Goal: Information Seeking & Learning: Learn about a topic

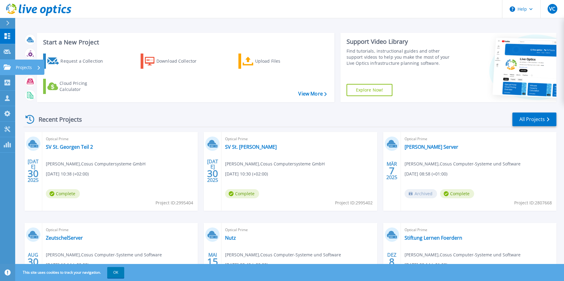
click at [7, 66] on icon at bounding box center [7, 66] width 7 height 5
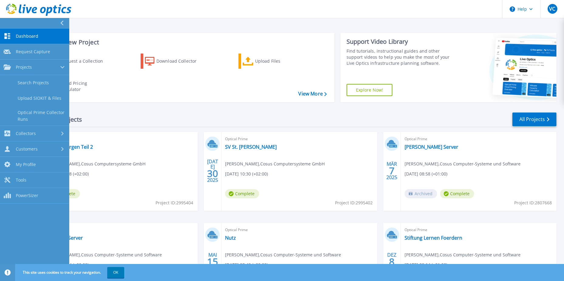
click at [197, 82] on div "Request a Collection Download Collector Upload Files Cloud Pricing Calculator" at bounding box center [184, 74] width 293 height 50
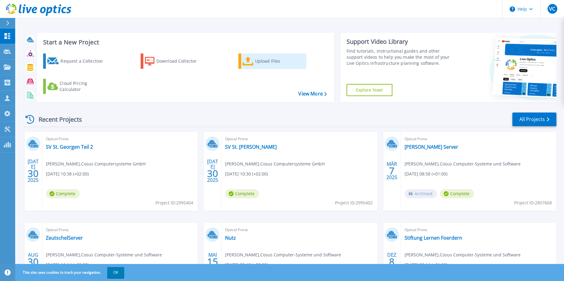
click at [262, 67] on div "Upload Files" at bounding box center [279, 61] width 49 height 12
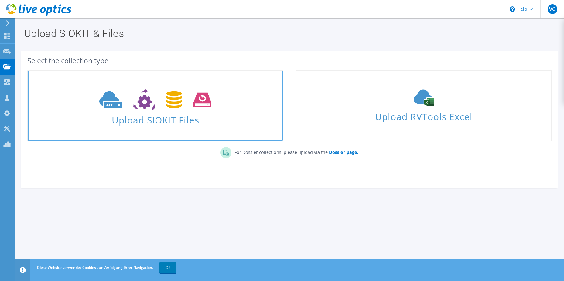
click at [185, 121] on span "Upload SIOKIT Files" at bounding box center [155, 117] width 255 height 13
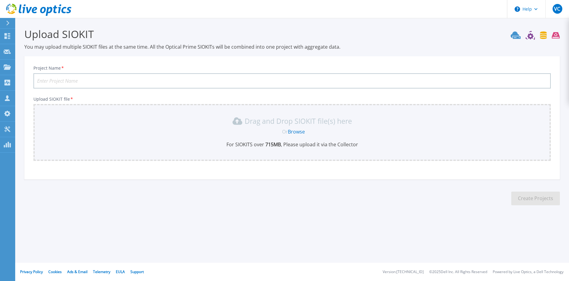
click at [66, 81] on input "Project Name *" at bounding box center [291, 80] width 517 height 15
click at [8, 37] on icon at bounding box center [7, 36] width 7 height 6
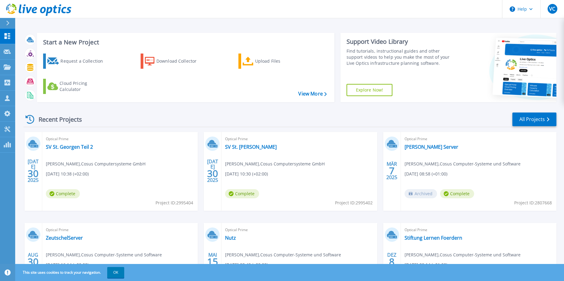
scroll to position [56, 0]
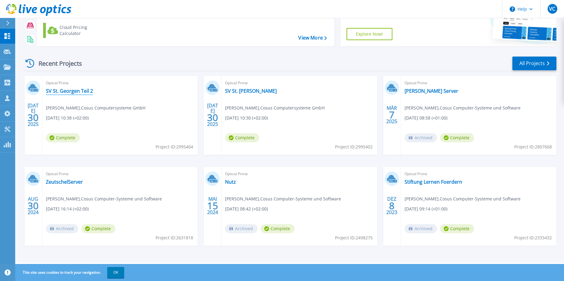
click at [83, 92] on link "SV St. Georgen Teil 2" at bounding box center [69, 91] width 47 height 6
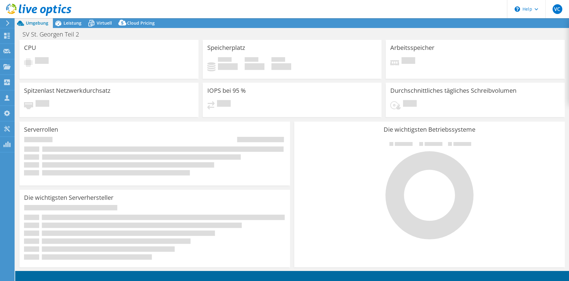
select select "USD"
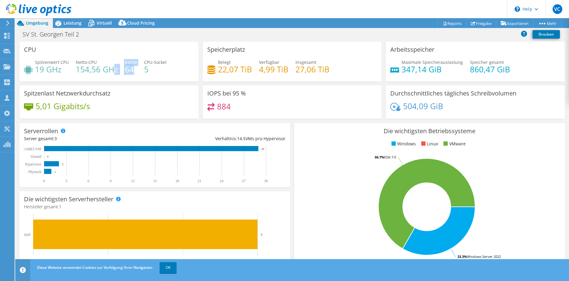
drag, startPoint x: 134, startPoint y: 68, endPoint x: 112, endPoint y: 68, distance: 22.2
click at [112, 68] on div "Spitzenwert CPU 19 GHz Netto-CPU 154,56 GHz Kerne 64 CPU-Sockel 5" at bounding box center [109, 69] width 170 height 20
drag, startPoint x: 112, startPoint y: 68, endPoint x: 147, endPoint y: 72, distance: 35.1
click at [141, 72] on div "Spitzenwert CPU 19 GHz Netto-CPU 154,56 GHz Kerne 64 CPU-Sockel 5" at bounding box center [109, 69] width 170 height 20
drag, startPoint x: 143, startPoint y: 70, endPoint x: 149, endPoint y: 70, distance: 5.5
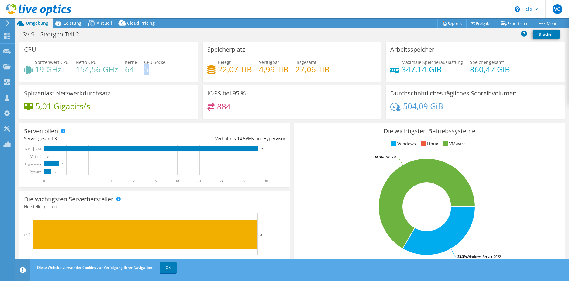
click at [149, 70] on h4 "5" at bounding box center [155, 69] width 22 height 7
drag, startPoint x: 149, startPoint y: 70, endPoint x: 159, endPoint y: 70, distance: 10.6
click at [159, 70] on h4 "5" at bounding box center [155, 69] width 22 height 7
drag, startPoint x: 147, startPoint y: 69, endPoint x: 138, endPoint y: 70, distance: 8.8
click at [138, 70] on div "Spitzenwert CPU 19 GHz Netto-CPU 154,56 GHz Kerne 64 CPU-Sockel 5" at bounding box center [109, 69] width 170 height 20
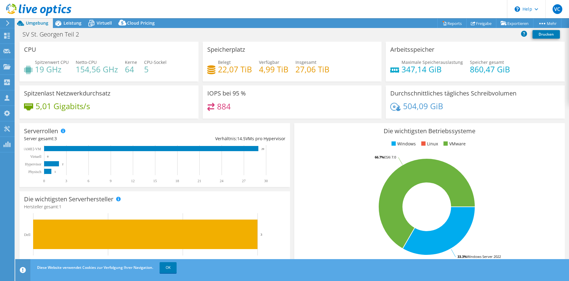
drag, startPoint x: 137, startPoint y: 70, endPoint x: 159, endPoint y: 75, distance: 22.0
click at [159, 75] on div "Spitzenwert CPU 19 GHz Netto-CPU 154,56 GHz Kerne 64 CPU-Sockel 5" at bounding box center [109, 69] width 170 height 20
drag, startPoint x: 211, startPoint y: 55, endPoint x: 297, endPoint y: 73, distance: 88.4
click at [296, 73] on div "Speicherplatz Belegt 22,07 TiB Verfügbar 4,99 TiB Insgesamt 27,06 TiB" at bounding box center [292, 62] width 179 height 40
drag, startPoint x: 297, startPoint y: 73, endPoint x: 314, endPoint y: 73, distance: 16.7
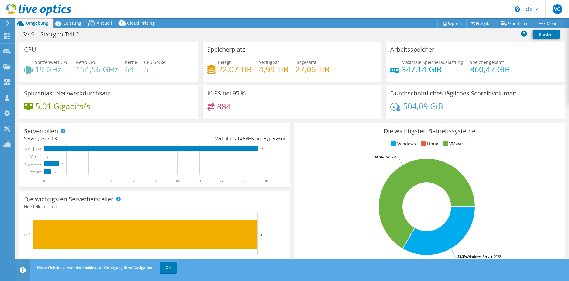
click at [314, 73] on h4 "27,06 TiB" at bounding box center [312, 69] width 34 height 7
drag, startPoint x: 238, startPoint y: 70, endPoint x: 260, endPoint y: 70, distance: 21.6
click at [260, 70] on div "Belegt 22,07 TiB Verfügbar 4,99 TiB Insgesamt 27,06 TiB" at bounding box center [292, 69] width 170 height 20
drag, startPoint x: 260, startPoint y: 70, endPoint x: 272, endPoint y: 71, distance: 11.9
click at [272, 71] on h4 "4,99 TiB" at bounding box center [273, 69] width 29 height 7
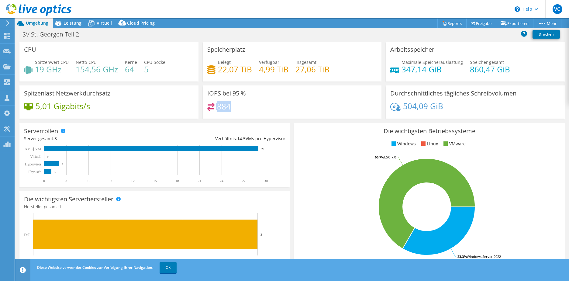
drag, startPoint x: 236, startPoint y: 108, endPoint x: 212, endPoint y: 109, distance: 24.0
click at [212, 109] on div "884" at bounding box center [292, 109] width 170 height 13
drag, startPoint x: 212, startPoint y: 109, endPoint x: 239, endPoint y: 108, distance: 27.4
click at [239, 108] on div "884" at bounding box center [292, 109] width 170 height 13
drag, startPoint x: 98, startPoint y: 108, endPoint x: 36, endPoint y: 108, distance: 62.6
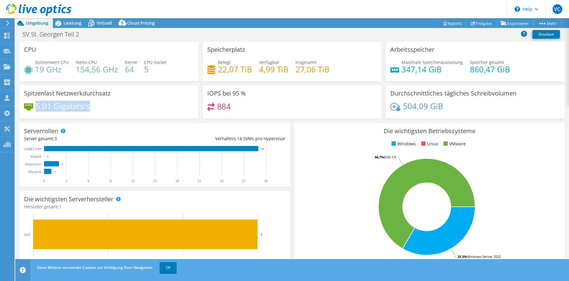
click at [36, 108] on div "5,01 Gigabits/s" at bounding box center [109, 109] width 170 height 13
drag, startPoint x: 36, startPoint y: 108, endPoint x: 91, endPoint y: 107, distance: 55.6
click at [74, 109] on h4 "5,01 Gigabits/s" at bounding box center [63, 106] width 54 height 7
click at [108, 100] on div "Spitzenlast Netzwerkdurchsatz 5,01 Gigabits/s" at bounding box center [108, 101] width 179 height 33
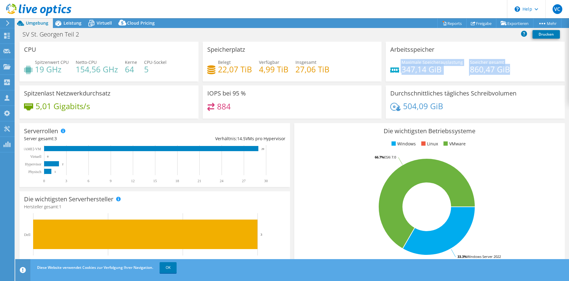
drag, startPoint x: 517, startPoint y: 63, endPoint x: 390, endPoint y: 56, distance: 127.1
click at [390, 56] on div "Arbeitsspeicher Maximale Speicherauslastung 347,14 GiB Speicher gesamt 860,47 G…" at bounding box center [474, 62] width 179 height 40
drag, startPoint x: 390, startPoint y: 56, endPoint x: 470, endPoint y: 57, distance: 80.5
click at [470, 57] on div "Arbeitsspeicher Maximale Speicherauslastung 347,14 GiB Speicher gesamt 860,47 G…" at bounding box center [474, 62] width 179 height 40
drag, startPoint x: 440, startPoint y: 70, endPoint x: 402, endPoint y: 70, distance: 38.9
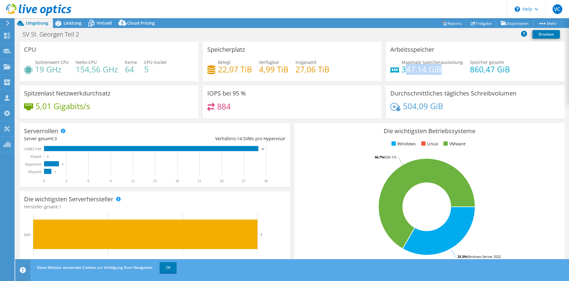
click at [402, 70] on h4 "347,14 GiB" at bounding box center [431, 69] width 61 height 7
drag, startPoint x: 402, startPoint y: 70, endPoint x: 425, endPoint y: 72, distance: 23.4
click at [422, 71] on h4 "347,14 GiB" at bounding box center [431, 69] width 61 height 7
click at [447, 73] on div "Maximale Speicherauslastung 347,14 GiB Speicher gesamt 860,47 GiB" at bounding box center [475, 69] width 170 height 20
drag, startPoint x: 447, startPoint y: 72, endPoint x: 400, endPoint y: 75, distance: 47.2
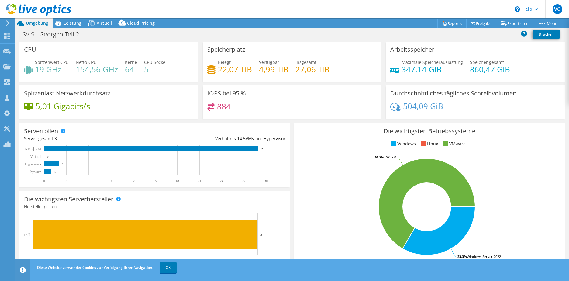
click at [400, 75] on div "Maximale Speicherauslastung 347,14 GiB Speicher gesamt 860,47 GiB" at bounding box center [475, 69] width 170 height 20
drag, startPoint x: 133, startPoint y: 71, endPoint x: 125, endPoint y: 71, distance: 7.9
click at [125, 71] on h4 "64" at bounding box center [131, 69] width 12 height 7
drag, startPoint x: 125, startPoint y: 71, endPoint x: 129, endPoint y: 72, distance: 3.8
click at [129, 72] on h4 "64" at bounding box center [131, 69] width 12 height 7
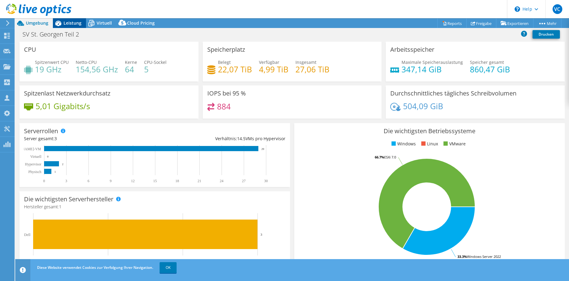
click at [69, 24] on span "Leistung" at bounding box center [72, 23] width 18 height 6
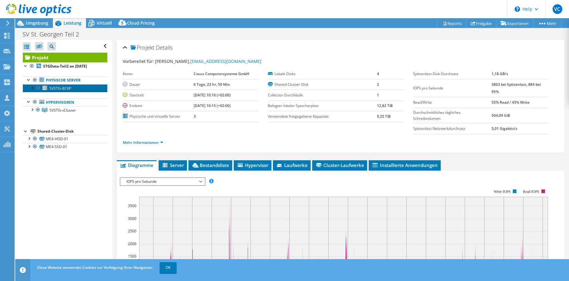
click at [66, 91] on span "SVSTG-BCKP" at bounding box center [61, 88] width 22 height 5
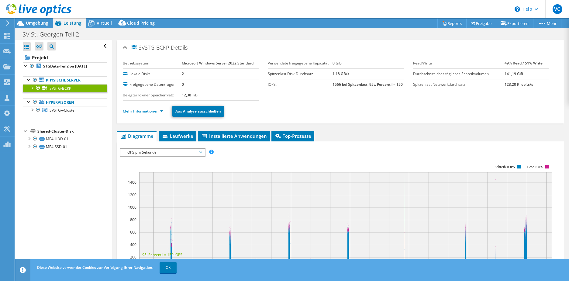
click at [144, 111] on link "Mehr Informationen" at bounding box center [143, 110] width 40 height 5
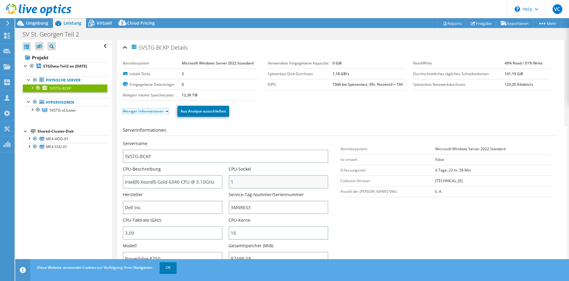
scroll to position [30, 0]
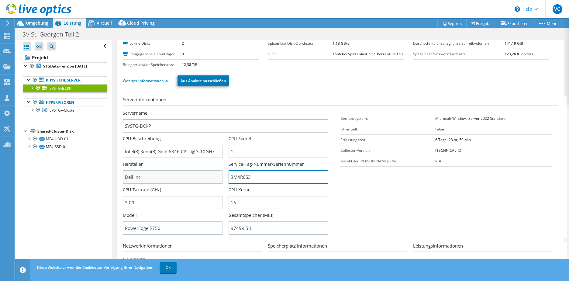
drag, startPoint x: 280, startPoint y: 181, endPoint x: 209, endPoint y: 183, distance: 71.1
click at [211, 110] on div "Servername SVSTG-BCKP CPU-Beschreibung Intel(R) Xeon(R) Gold 6346 CPU @ 3.10GHz…" at bounding box center [228, 110] width 211 height 0
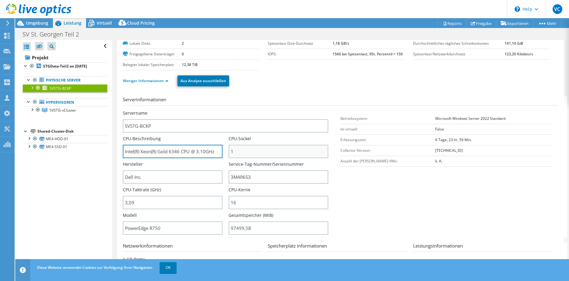
drag, startPoint x: 184, startPoint y: 150, endPoint x: 253, endPoint y: 158, distance: 69.1
click at [230, 110] on div "Servername SVSTG-BCKP CPU-Beschreibung Intel(R) Xeon(R) Gold 6346 CPU @ 3.10GHz…" at bounding box center [228, 110] width 211 height 0
click at [259, 159] on div "CPU-Sockel 1" at bounding box center [281, 148] width 106 height 26
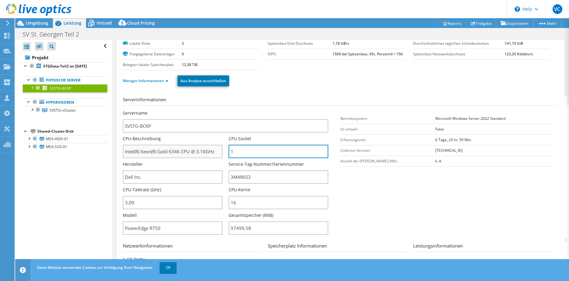
drag, startPoint x: 252, startPoint y: 152, endPoint x: 209, endPoint y: 152, distance: 43.4
click at [209, 110] on div "Servername SVSTG-BCKP CPU-Beschreibung Intel(R) Xeon(R) Gold 6346 CPU @ 3.10GHz…" at bounding box center [228, 110] width 211 height 0
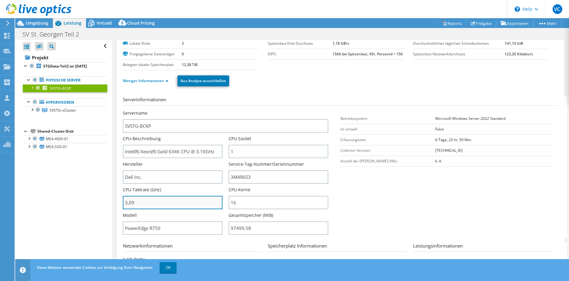
drag, startPoint x: 151, startPoint y: 200, endPoint x: 126, endPoint y: 203, distance: 25.1
click at [120, 203] on div "SVSTG-BCKP Details Betriebssystem Microsoft Windows Server 2022 Standard Lokale…" at bounding box center [340, 188] width 447 height 359
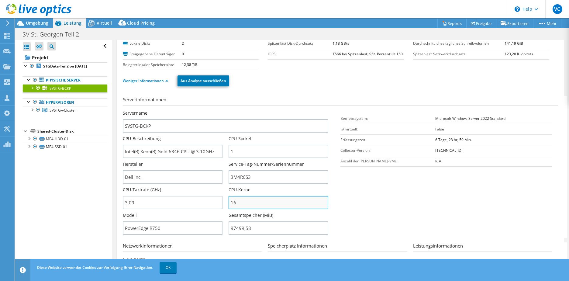
type input "309"
drag, startPoint x: 242, startPoint y: 204, endPoint x: 218, endPoint y: 202, distance: 24.7
click at [218, 110] on div "Servername SVSTG-BCKP CPU-Beschreibung Intel(R) Xeon(R) Gold 6346 CPU @ 3.10GHz…" at bounding box center [228, 110] width 211 height 0
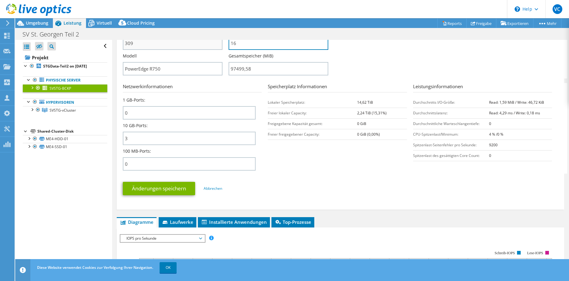
scroll to position [122, 0]
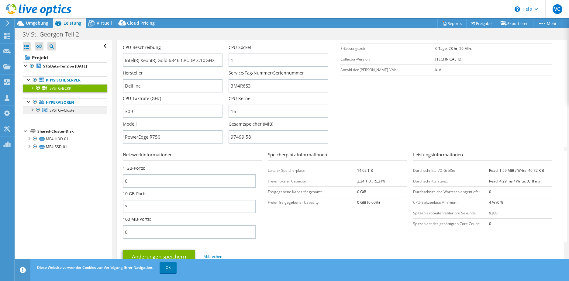
click at [52, 108] on span "SVSTG-vCluster" at bounding box center [63, 110] width 26 height 5
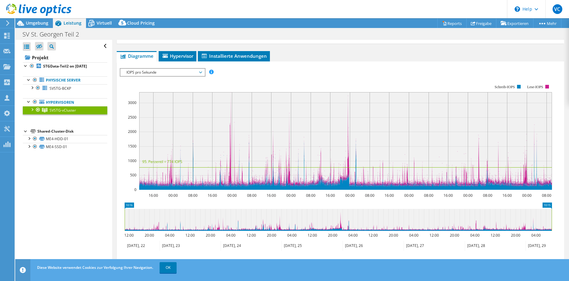
scroll to position [0, 0]
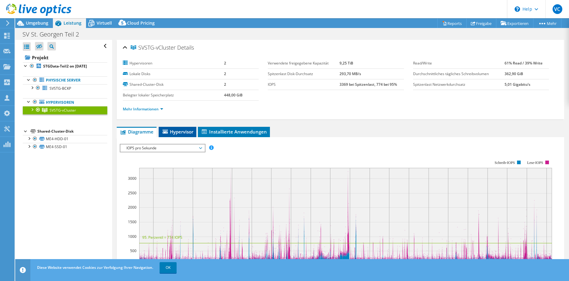
click at [183, 135] on li "Hypervisor" at bounding box center [178, 132] width 38 height 10
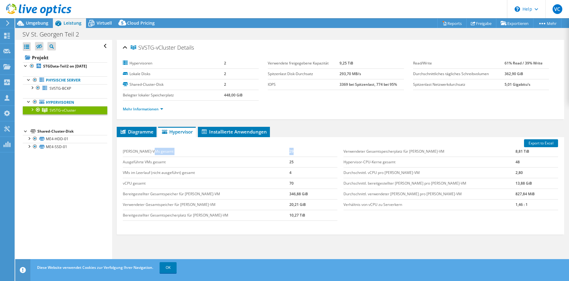
drag, startPoint x: 285, startPoint y: 150, endPoint x: 269, endPoint y: 153, distance: 16.1
click at [269, 153] on tr "Gast-VMs gesamt 29" at bounding box center [230, 151] width 214 height 11
drag, startPoint x: 269, startPoint y: 153, endPoint x: 271, endPoint y: 163, distance: 9.7
click at [272, 162] on tr "Ausgeführte VMs gesamt 25" at bounding box center [230, 161] width 214 height 11
drag, startPoint x: 271, startPoint y: 163, endPoint x: 275, endPoint y: 170, distance: 8.4
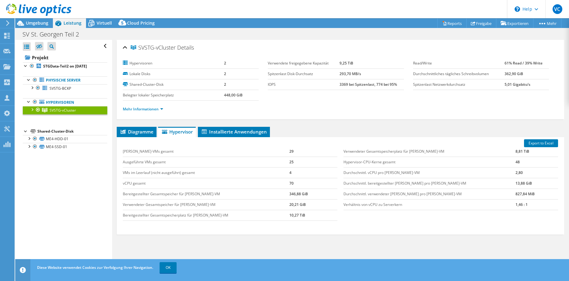
click at [275, 170] on td "VMs im Leerlauf (nicht ausgeführt) gesamt" at bounding box center [206, 172] width 166 height 11
drag, startPoint x: 505, startPoint y: 162, endPoint x: 489, endPoint y: 164, distance: 15.6
click at [489, 164] on tr "Hypervisor-CPU-Kerne gesamt 48" at bounding box center [450, 161] width 214 height 11
drag, startPoint x: 489, startPoint y: 164, endPoint x: 505, endPoint y: 163, distance: 15.5
click at [515, 163] on td "48" at bounding box center [536, 161] width 43 height 11
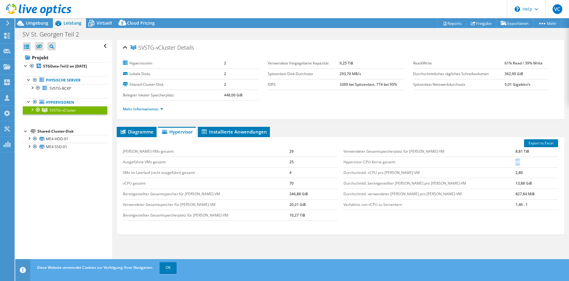
drag, startPoint x: 505, startPoint y: 163, endPoint x: 488, endPoint y: 162, distance: 16.7
click at [488, 162] on tr "Hypervisor-CPU-Kerne gesamt 48" at bounding box center [450, 161] width 214 height 11
drag, startPoint x: 488, startPoint y: 162, endPoint x: 478, endPoint y: 181, distance: 21.2
click at [478, 181] on td "Durchschnittl. bereitgestellter Speicher pro Gast-VM" at bounding box center [429, 183] width 172 height 11
click at [56, 139] on link "ME4-HDD-01" at bounding box center [65, 139] width 84 height 8
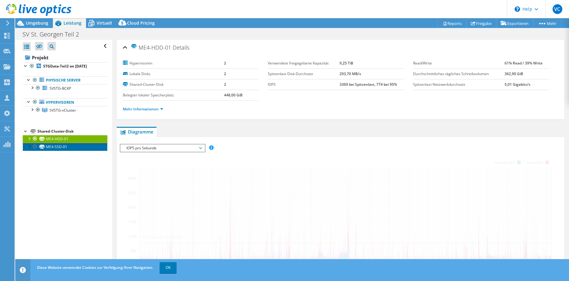
click at [67, 148] on link "ME4-SSD-01" at bounding box center [65, 147] width 84 height 8
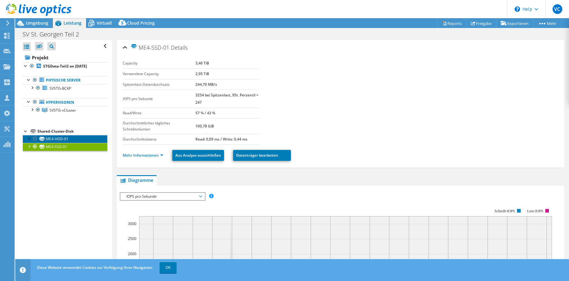
click at [68, 139] on link "ME4-HDD-01" at bounding box center [65, 139] width 84 height 8
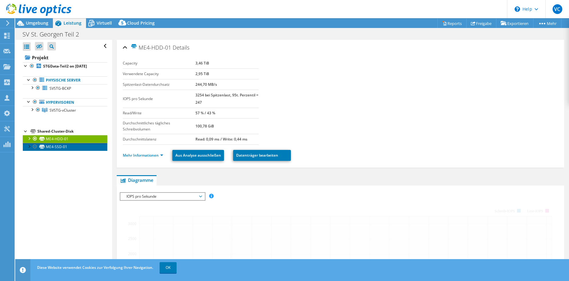
click at [69, 147] on link "ME4-SSD-01" at bounding box center [65, 147] width 84 height 8
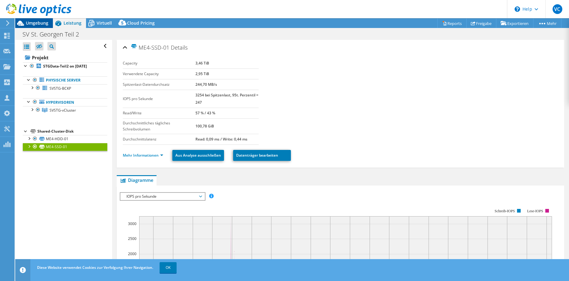
click at [44, 21] on span "Umgebung" at bounding box center [37, 23] width 22 height 6
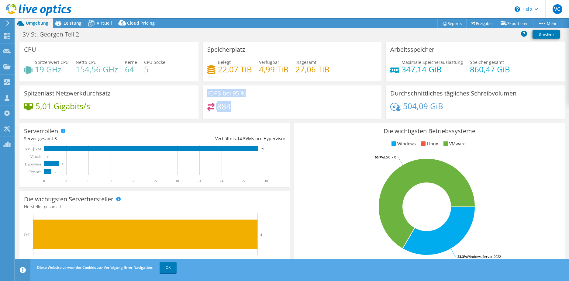
drag, startPoint x: 239, startPoint y: 104, endPoint x: 198, endPoint y: 110, distance: 40.9
click at [198, 110] on div "CPU Spitzenwert CPU 19 GHz Netto-CPU 154,56 GHz Kerne 64 CPU-Sockel 5 Speicherp…" at bounding box center [291, 82] width 549 height 81
click at [271, 104] on div "884" at bounding box center [292, 109] width 170 height 13
drag, startPoint x: 244, startPoint y: 107, endPoint x: 204, endPoint y: 87, distance: 45.4
click at [204, 87] on div "IOPS bei 95 % 884" at bounding box center [292, 101] width 179 height 33
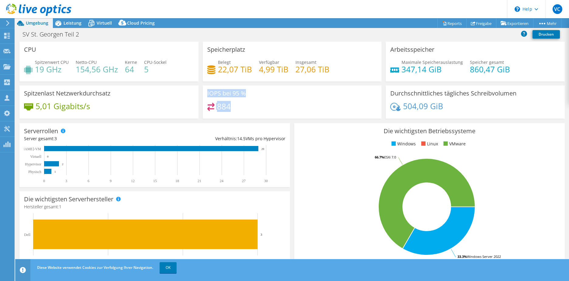
click at [318, 98] on div "IOPS bei 95 % 884" at bounding box center [292, 101] width 179 height 33
drag, startPoint x: 60, startPoint y: 142, endPoint x: 89, endPoint y: 156, distance: 32.2
click at [81, 154] on div "Serverrollen Physische Server repräsentieren Bare-Metal-Server, die Ziel des Co…" at bounding box center [154, 155] width 270 height 64
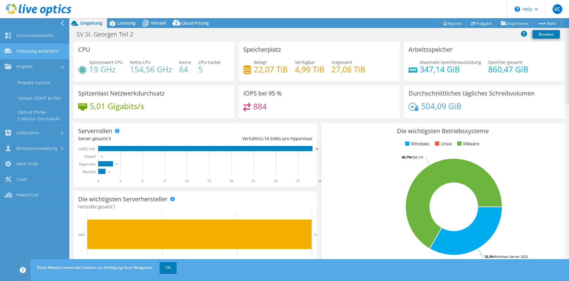
click at [27, 47] on link "Erfassung anfordern" at bounding box center [34, 51] width 69 height 15
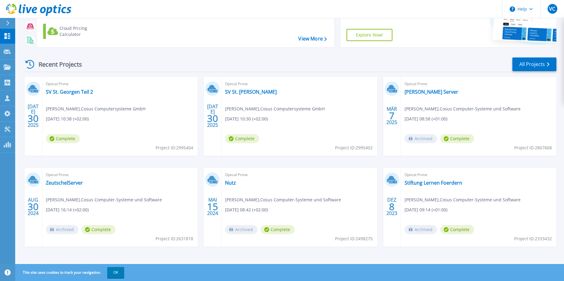
scroll to position [56, 0]
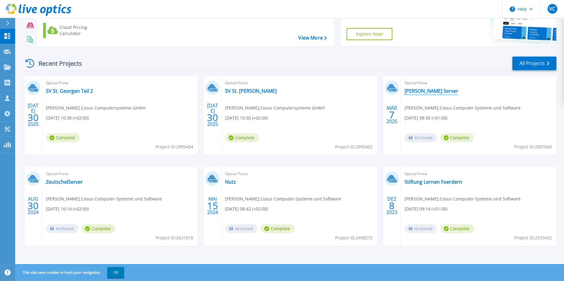
click at [442, 89] on link "Oskar Ketterer Server" at bounding box center [432, 91] width 54 height 6
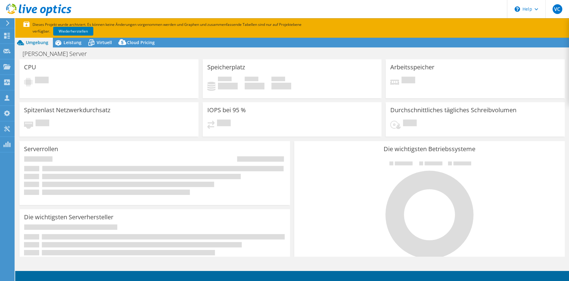
select select "USD"
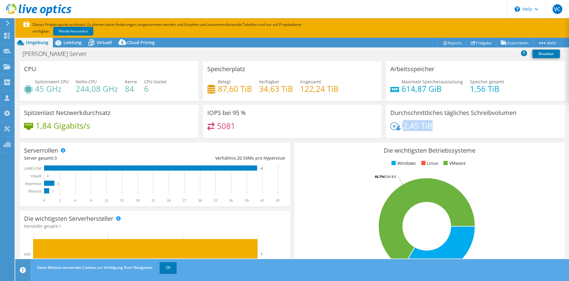
drag, startPoint x: 432, startPoint y: 125, endPoint x: 395, endPoint y: 128, distance: 37.2
click at [395, 128] on div "2,45 TiB" at bounding box center [475, 128] width 170 height 13
drag, startPoint x: 395, startPoint y: 128, endPoint x: 426, endPoint y: 129, distance: 31.3
click at [424, 129] on h4 "2,45 TiB" at bounding box center [417, 125] width 29 height 7
drag, startPoint x: 447, startPoint y: 127, endPoint x: 400, endPoint y: 124, distance: 46.9
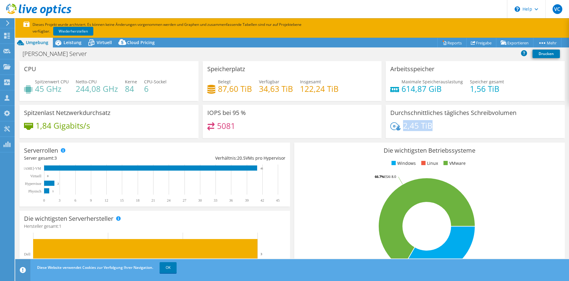
click at [400, 124] on div "2,45 TiB" at bounding box center [475, 128] width 170 height 13
drag, startPoint x: 400, startPoint y: 124, endPoint x: 434, endPoint y: 124, distance: 34.0
click at [434, 124] on div "2,45 TiB" at bounding box center [475, 128] width 170 height 13
drag, startPoint x: 430, startPoint y: 127, endPoint x: 397, endPoint y: 127, distance: 32.2
click at [397, 127] on div "2,45 TiB" at bounding box center [475, 128] width 170 height 13
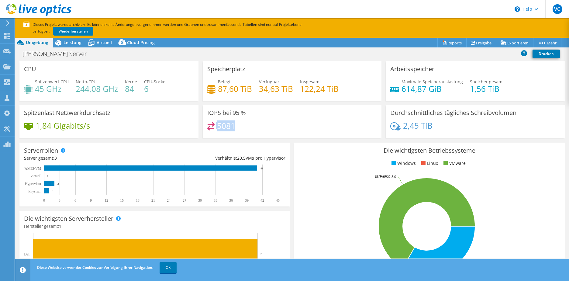
drag, startPoint x: 239, startPoint y: 124, endPoint x: 213, endPoint y: 126, distance: 26.2
click at [213, 126] on div "5081" at bounding box center [292, 128] width 170 height 13
drag, startPoint x: 213, startPoint y: 126, endPoint x: 272, endPoint y: 125, distance: 58.3
click at [272, 125] on div "5081" at bounding box center [292, 128] width 170 height 13
click at [8, 112] on use at bounding box center [7, 113] width 6 height 6
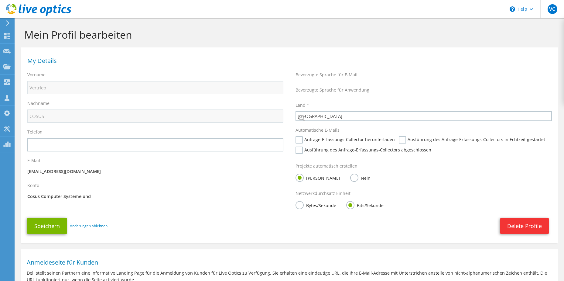
select select "56"
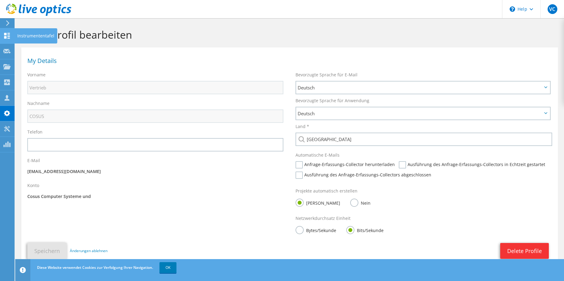
click at [9, 36] on use at bounding box center [7, 36] width 6 height 6
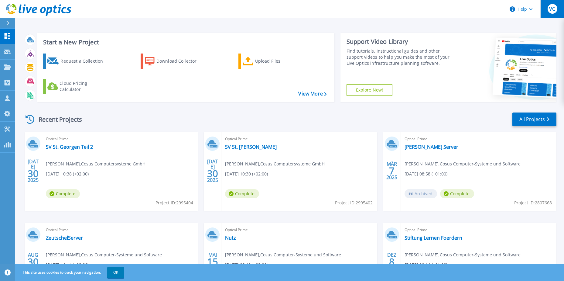
click at [545, 12] on button "VC" at bounding box center [552, 9] width 24 height 18
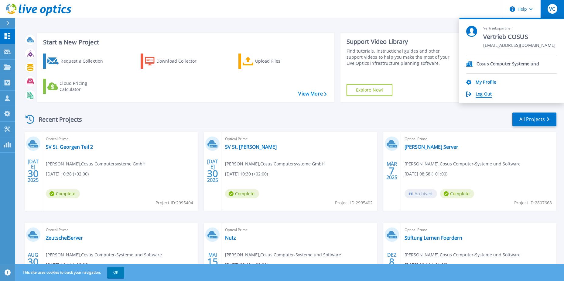
click at [476, 96] on link "Log Out" at bounding box center [484, 94] width 16 height 6
